Goal: Navigation & Orientation: Find specific page/section

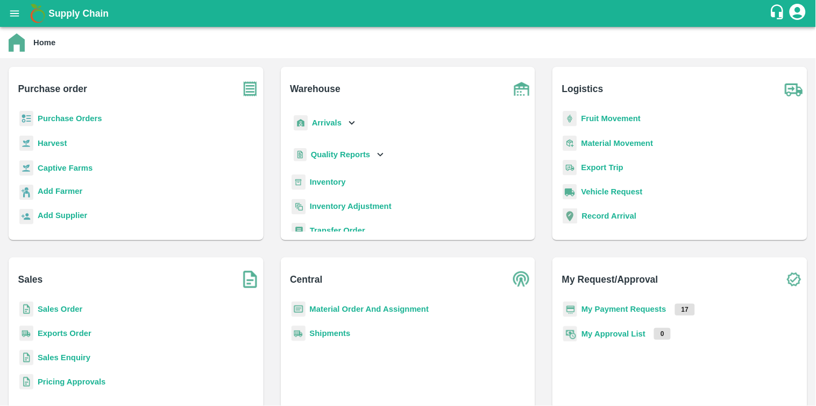
click at [81, 115] on b "Purchase Orders" at bounding box center [70, 118] width 65 height 9
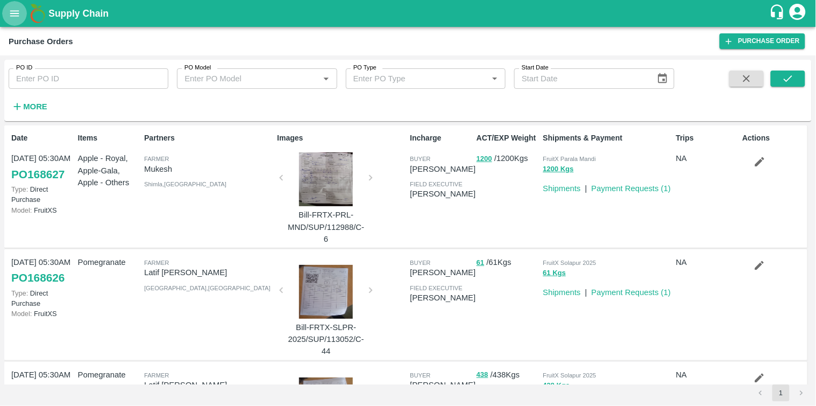
click at [9, 8] on icon "open drawer" at bounding box center [15, 14] width 12 height 12
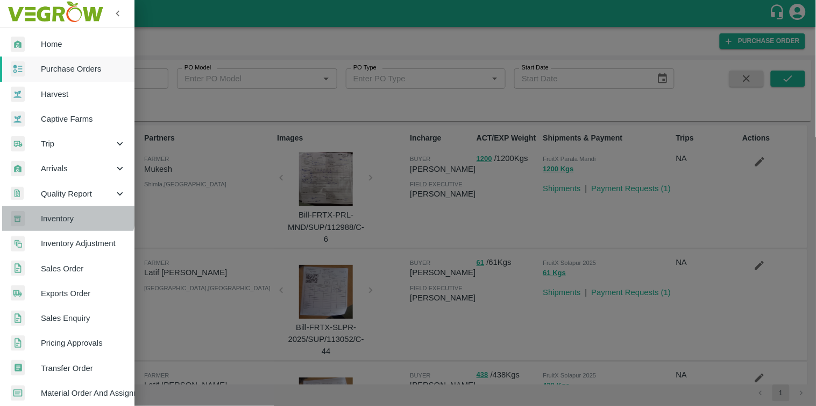
click at [59, 213] on span "Inventory" at bounding box center [83, 219] width 85 height 12
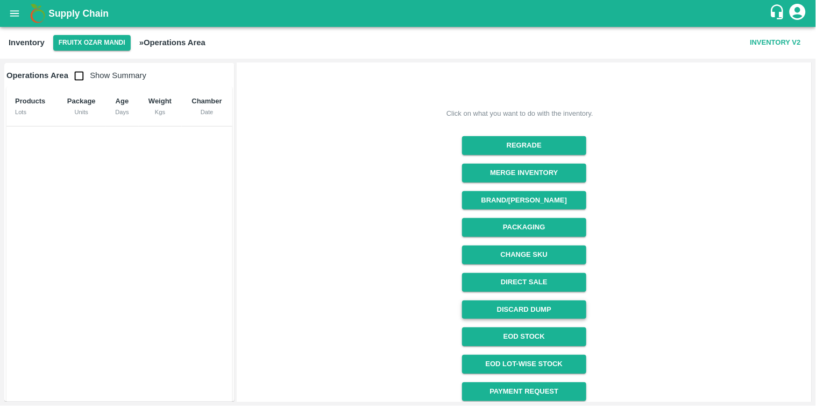
scroll to position [95, 0]
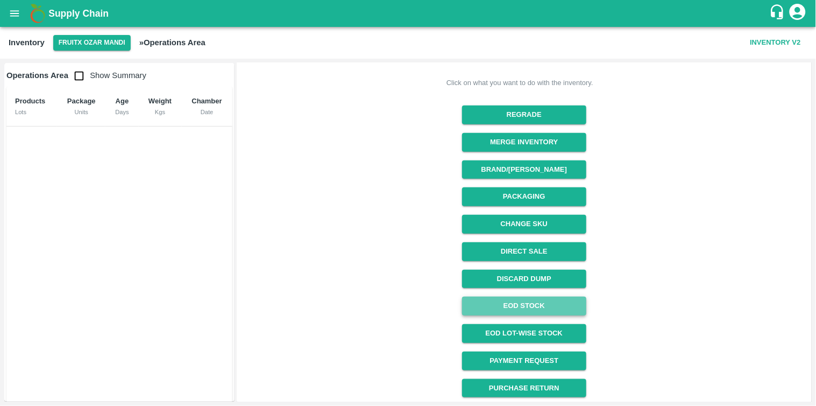
click at [514, 309] on link "EOD Stock" at bounding box center [524, 306] width 124 height 19
click at [534, 326] on link "EOD Lot-wise Stock" at bounding box center [524, 333] width 124 height 19
